Goal: Find contact information: Find contact information

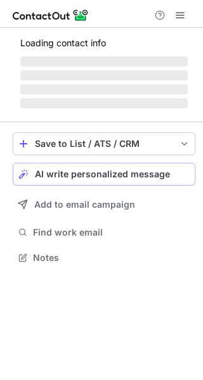
scroll to position [277, 203]
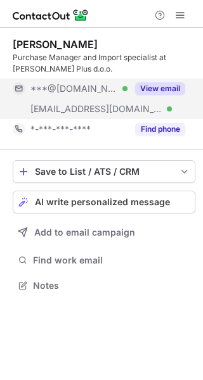
click at [161, 84] on button "View email" at bounding box center [160, 88] width 50 height 13
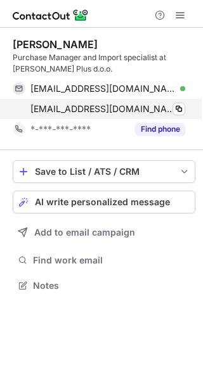
click at [185, 104] on div "jasmina.mujco@pennyplus.com Verified Copy" at bounding box center [99, 109] width 172 height 20
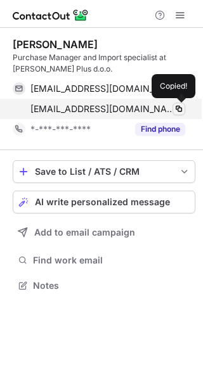
click at [178, 111] on span at bounding box center [178, 109] width 10 height 10
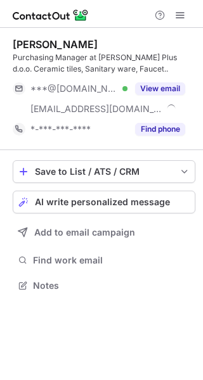
scroll to position [277, 203]
